Goal: Task Accomplishment & Management: Manage account settings

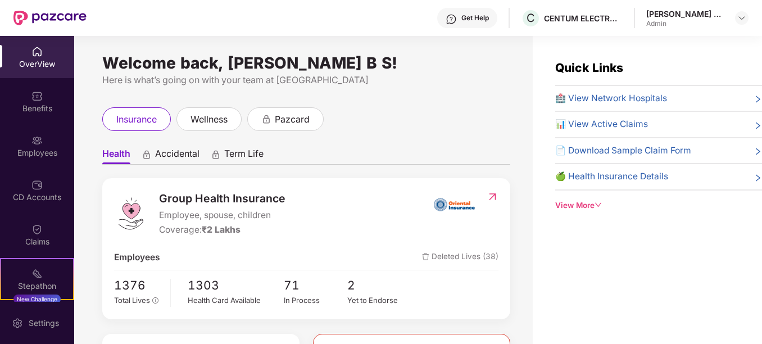
click at [32, 156] on div "Employees" at bounding box center [37, 152] width 74 height 11
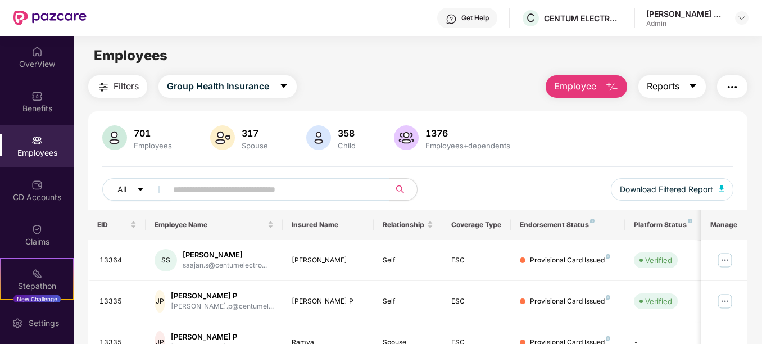
click at [695, 88] on icon "caret-down" at bounding box center [692, 85] width 9 height 9
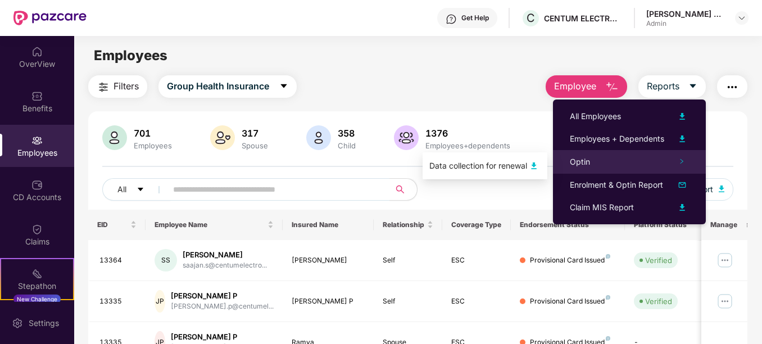
click at [682, 160] on icon "right" at bounding box center [681, 161] width 6 height 6
click at [617, 165] on div "Optin" at bounding box center [629, 162] width 153 height 24
click at [525, 164] on div "Data collection for renewal" at bounding box center [478, 166] width 98 height 12
